Goal: Task Accomplishment & Management: Manage account settings

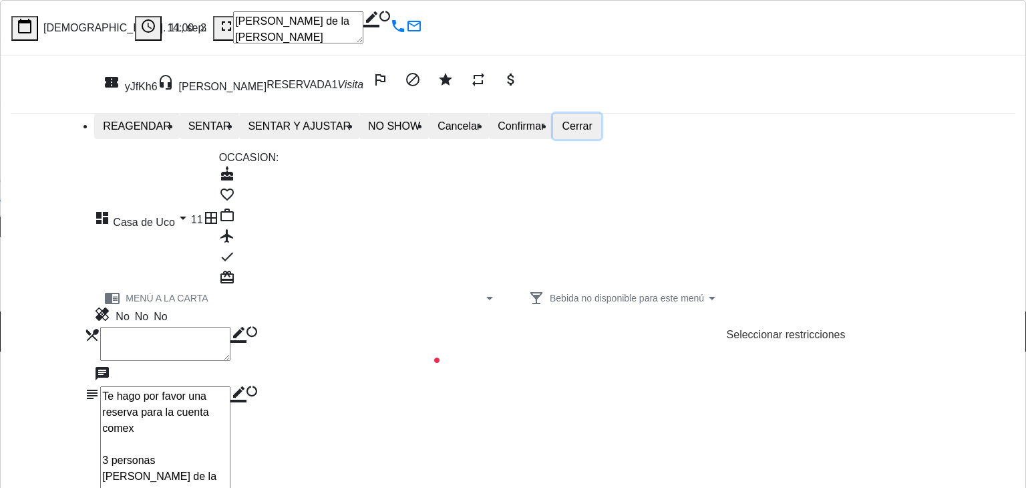
click at [600, 132] on button "Cerrar" at bounding box center [576, 126] width 47 height 25
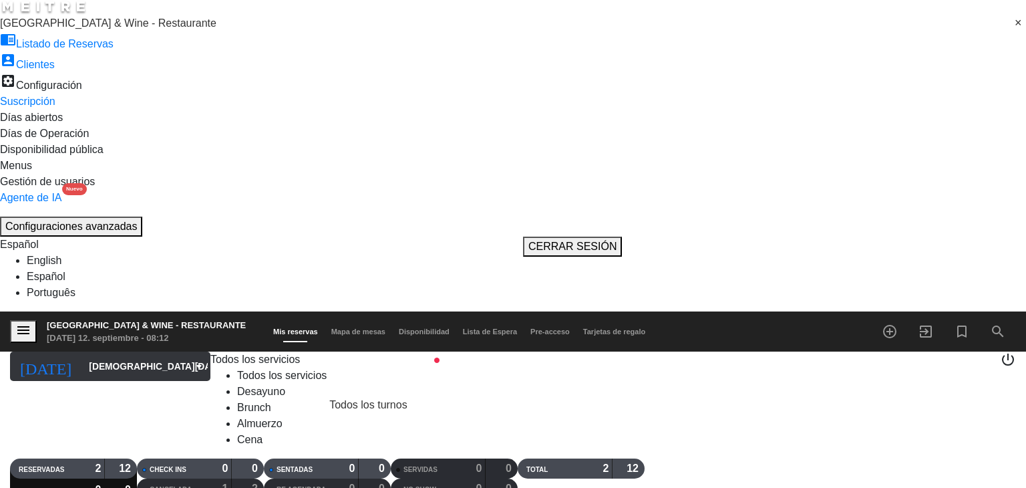
click at [95, 354] on input "[DEMOGRAPHIC_DATA][DATE]" at bounding box center [148, 366] width 132 height 24
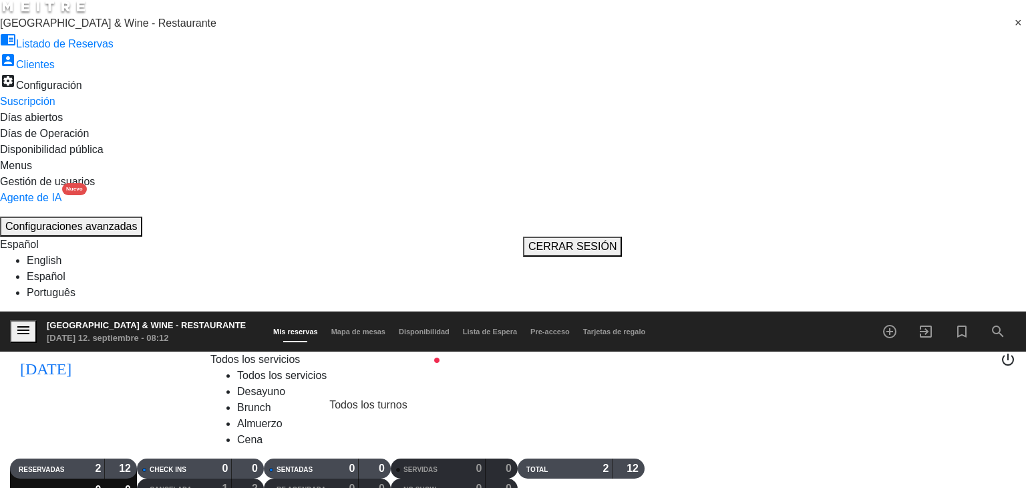
type input "[DATE]"
drag, startPoint x: 670, startPoint y: 285, endPoint x: 643, endPoint y: 69, distance: 216.8
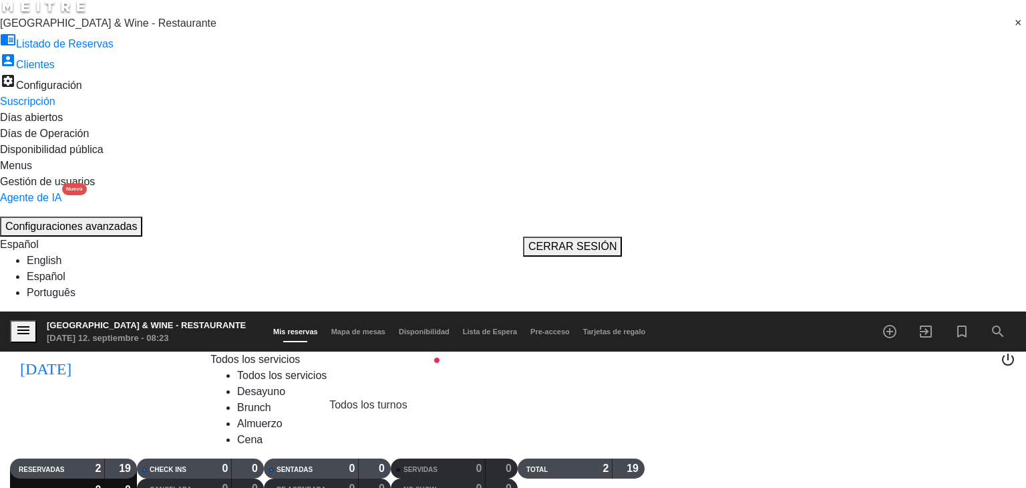
click at [21, 322] on icon "menu" at bounding box center [23, 330] width 16 height 16
click at [93, 29] on span "[GEOGRAPHIC_DATA] & Wine - Restaurante" at bounding box center [108, 22] width 216 height 11
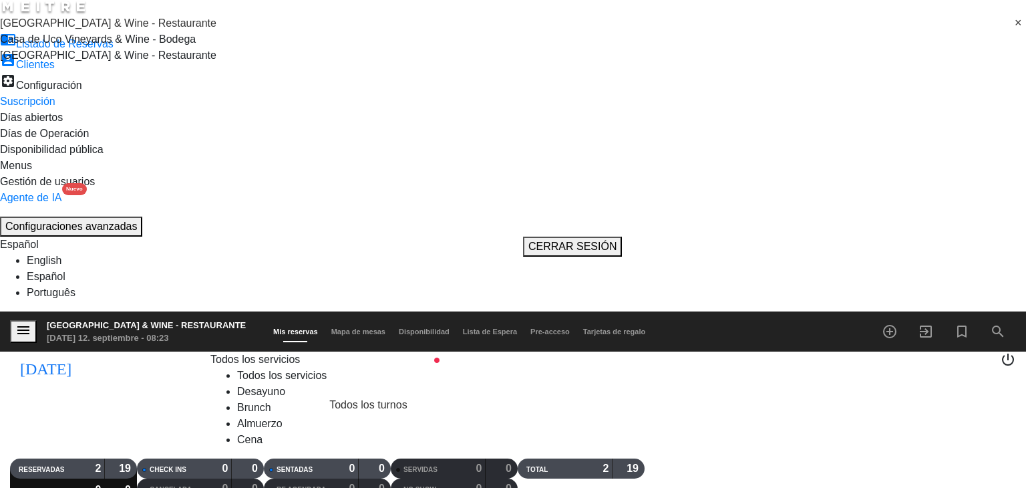
click at [118, 63] on div "[GEOGRAPHIC_DATA] & Wine - Restaurante" at bounding box center [513, 55] width 1026 height 16
click at [57, 29] on span "[GEOGRAPHIC_DATA] & Wine - Restaurante" at bounding box center [108, 22] width 216 height 11
click at [86, 45] on span "Casa de Uco Vineyards & Wine - Bodega" at bounding box center [98, 38] width 196 height 11
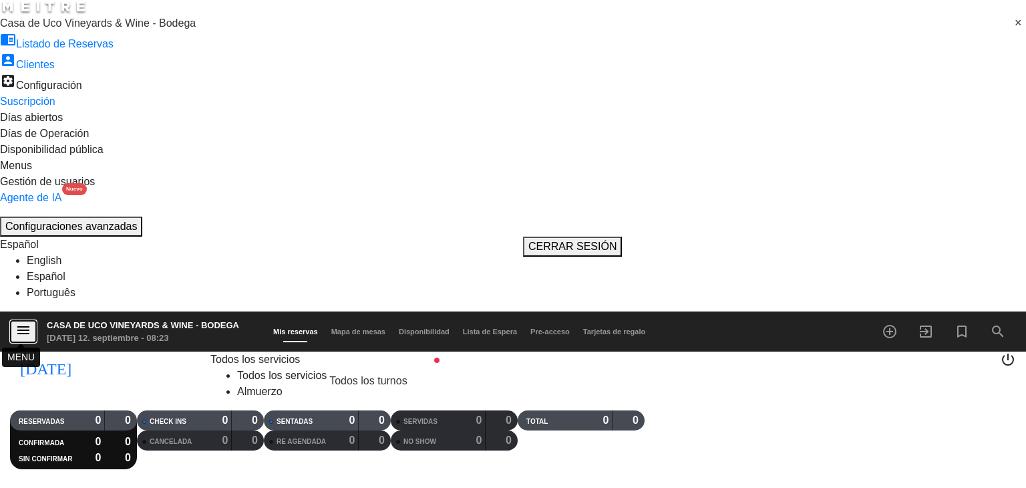
click at [23, 320] on button "menu" at bounding box center [23, 331] width 27 height 23
click at [78, 29] on span "Casa de Uco Vineyards & Wine - Bodega" at bounding box center [98, 22] width 196 height 11
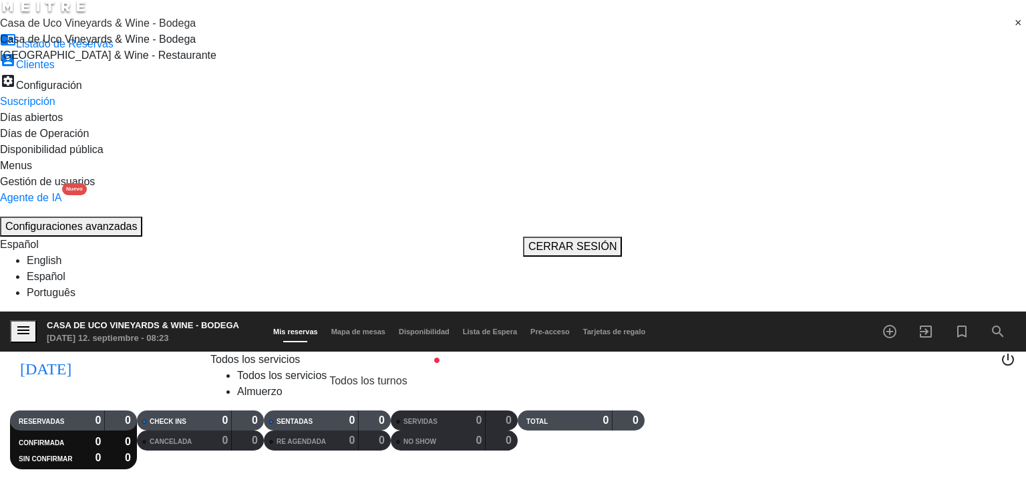
click at [96, 61] on span "[GEOGRAPHIC_DATA] & Wine - Restaurante" at bounding box center [108, 54] width 216 height 11
